Goal: Task Accomplishment & Management: Complete application form

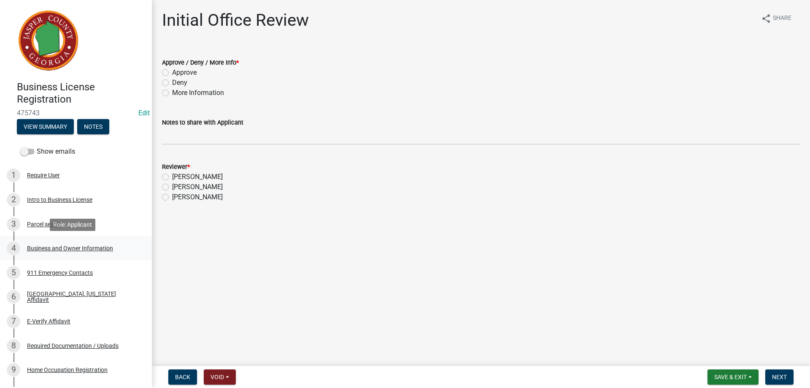
click at [58, 250] on div "Business and Owner Information" at bounding box center [70, 248] width 86 height 6
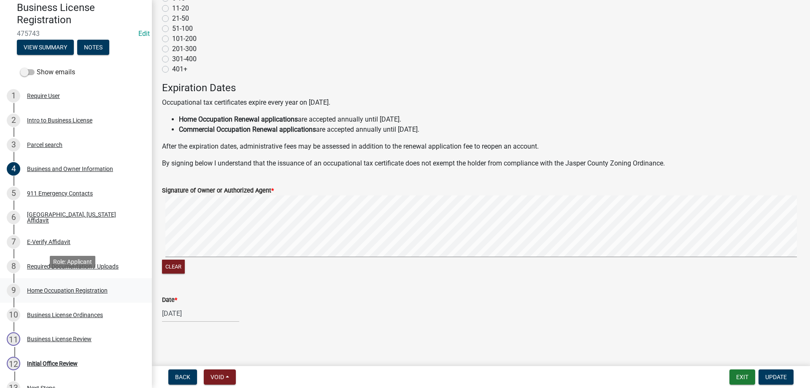
scroll to position [84, 0]
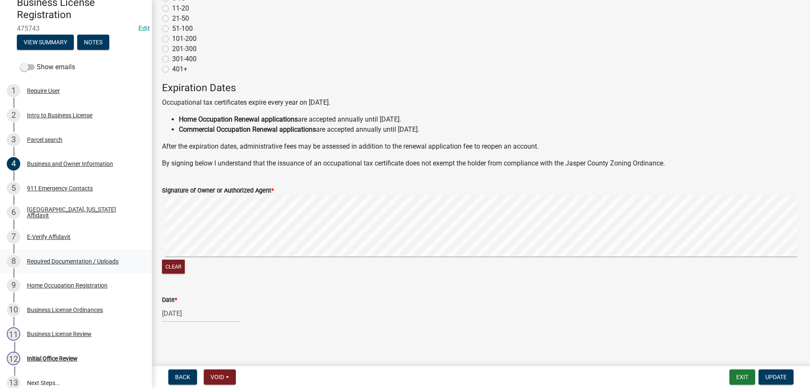
click at [95, 260] on div "Required Documentation / Uploads" at bounding box center [73, 261] width 92 height 6
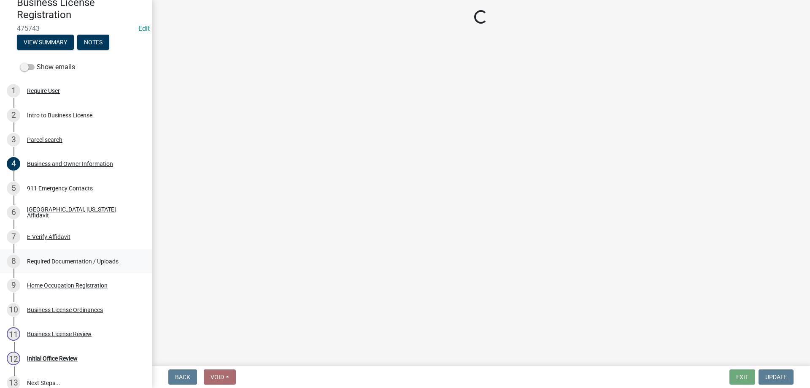
scroll to position [0, 0]
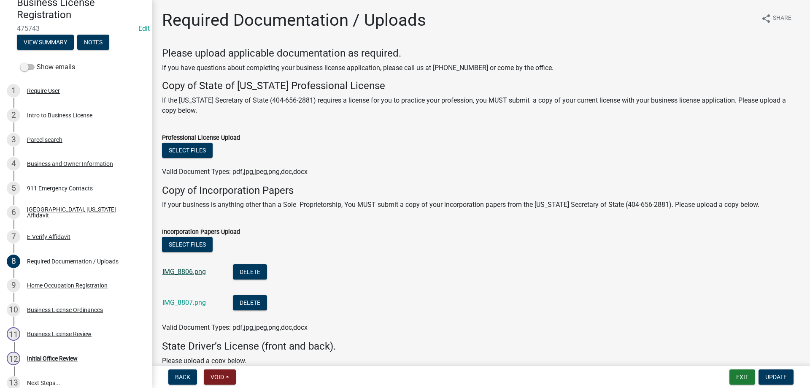
click at [177, 274] on link "IMG_8806.png" at bounding box center [183, 272] width 43 height 8
click at [182, 296] on div "IMG_8807.png" at bounding box center [190, 303] width 57 height 17
click at [180, 304] on link "IMG_8807.png" at bounding box center [183, 302] width 43 height 8
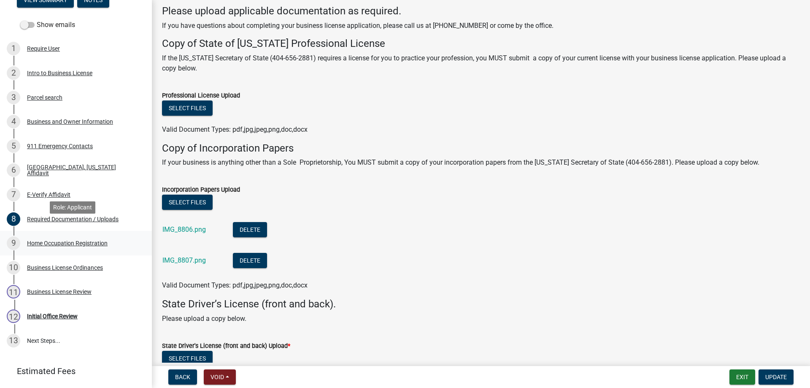
scroll to position [151, 0]
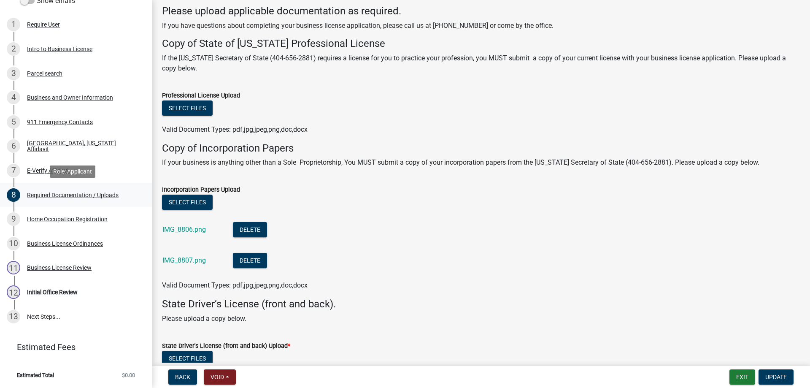
click at [51, 194] on div "Required Documentation / Uploads" at bounding box center [73, 195] width 92 height 6
click at [51, 195] on div "Required Documentation / Uploads" at bounding box center [73, 195] width 92 height 6
click at [49, 147] on div "[GEOGRAPHIC_DATA], [US_STATE] Affidavit" at bounding box center [82, 146] width 111 height 12
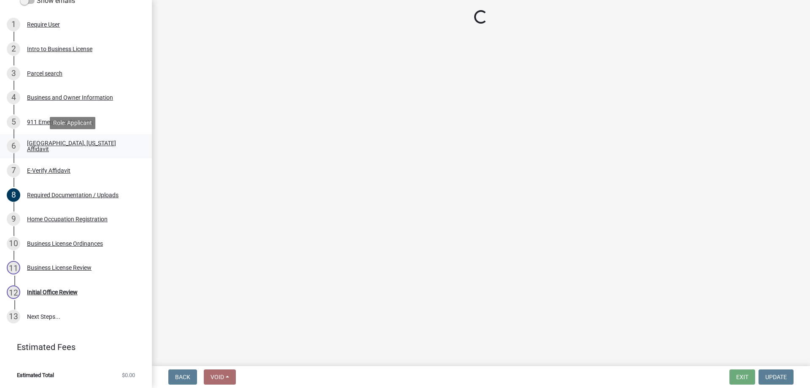
scroll to position [0, 0]
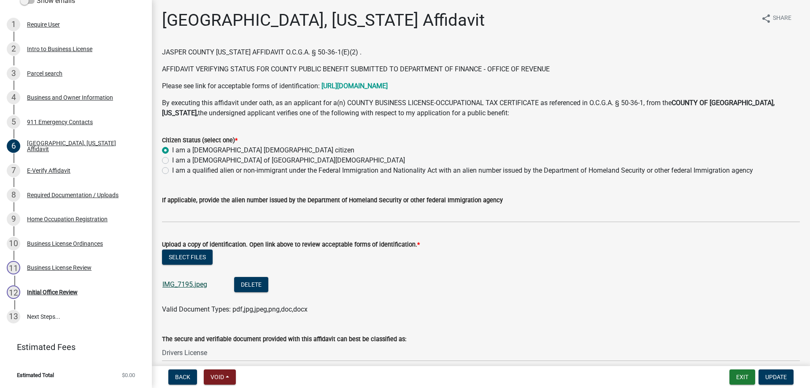
click at [179, 280] on link "IMG_7195.jpeg" at bounding box center [184, 284] width 45 height 8
click at [88, 87] on link "4 Business and Owner Information" at bounding box center [76, 97] width 152 height 24
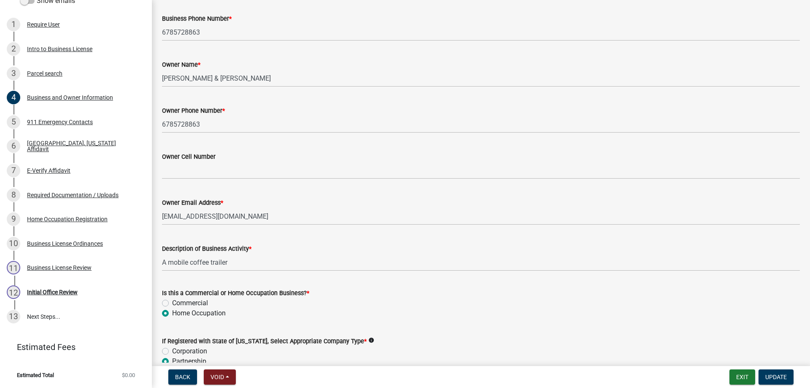
scroll to position [211, 0]
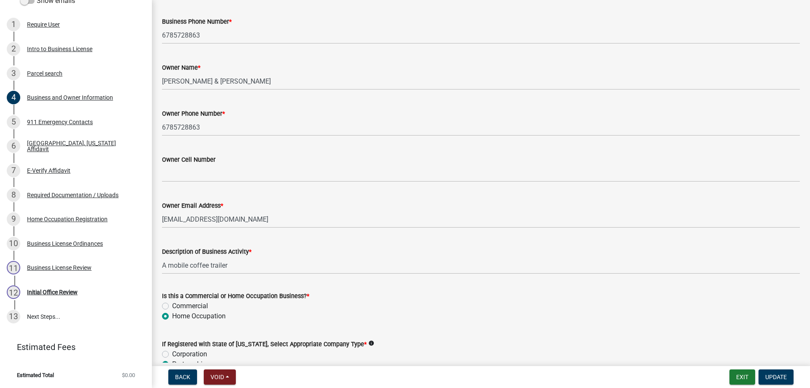
drag, startPoint x: 344, startPoint y: 265, endPoint x: 335, endPoint y: 236, distance: 30.2
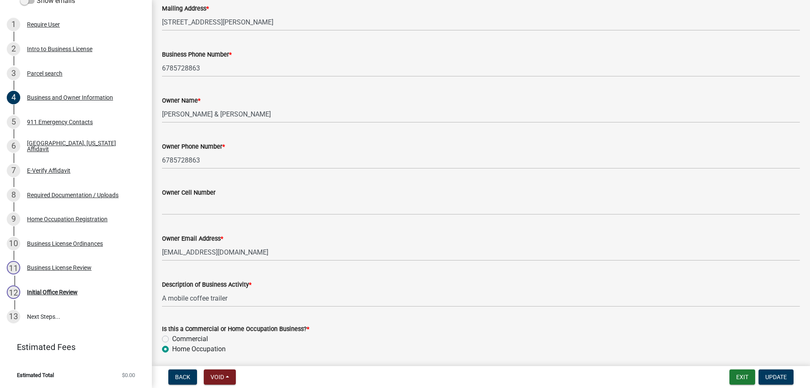
scroll to position [194, 0]
